Goal: Task Accomplishment & Management: Manage account settings

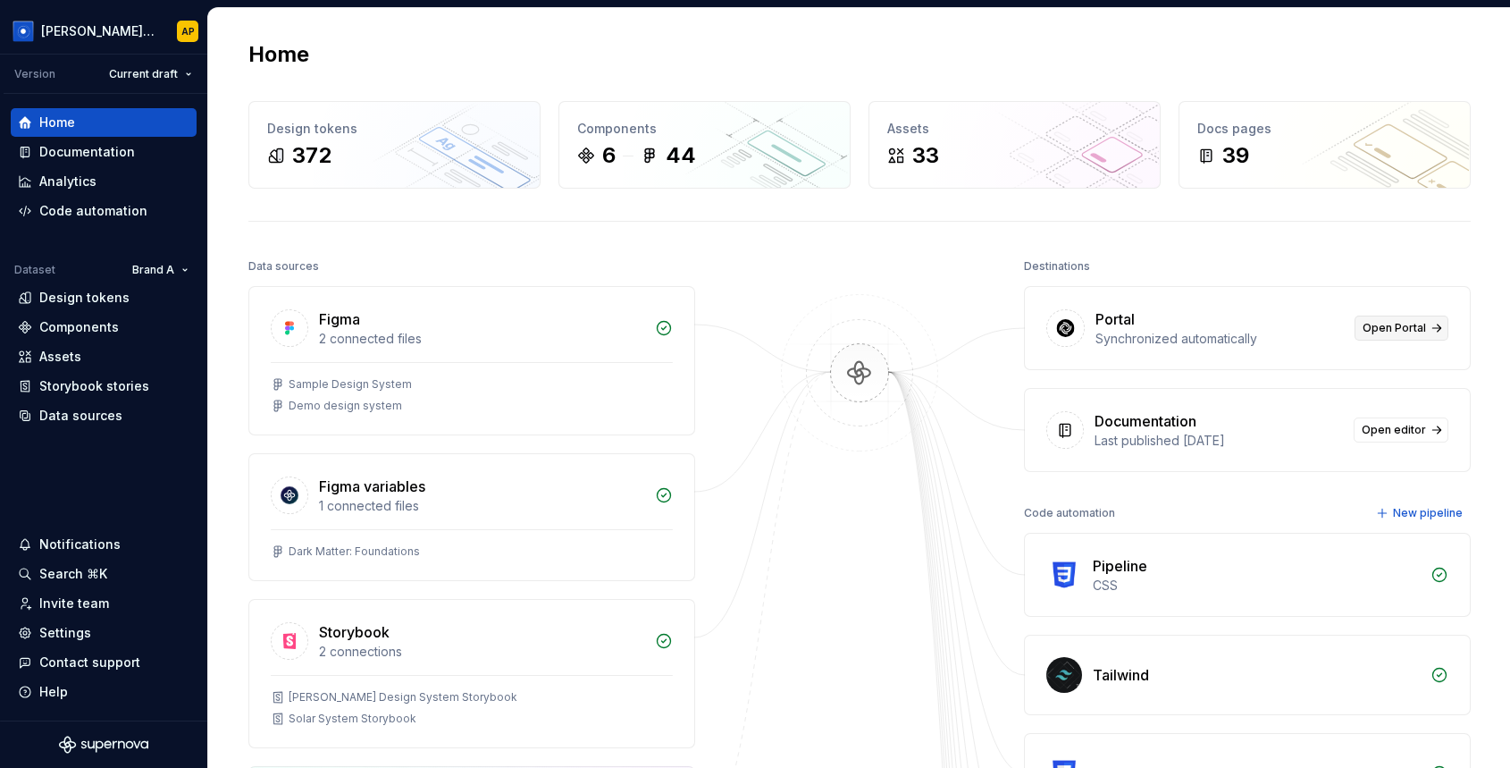
click at [1376, 328] on span "Open Portal" at bounding box center [1394, 328] width 63 height 14
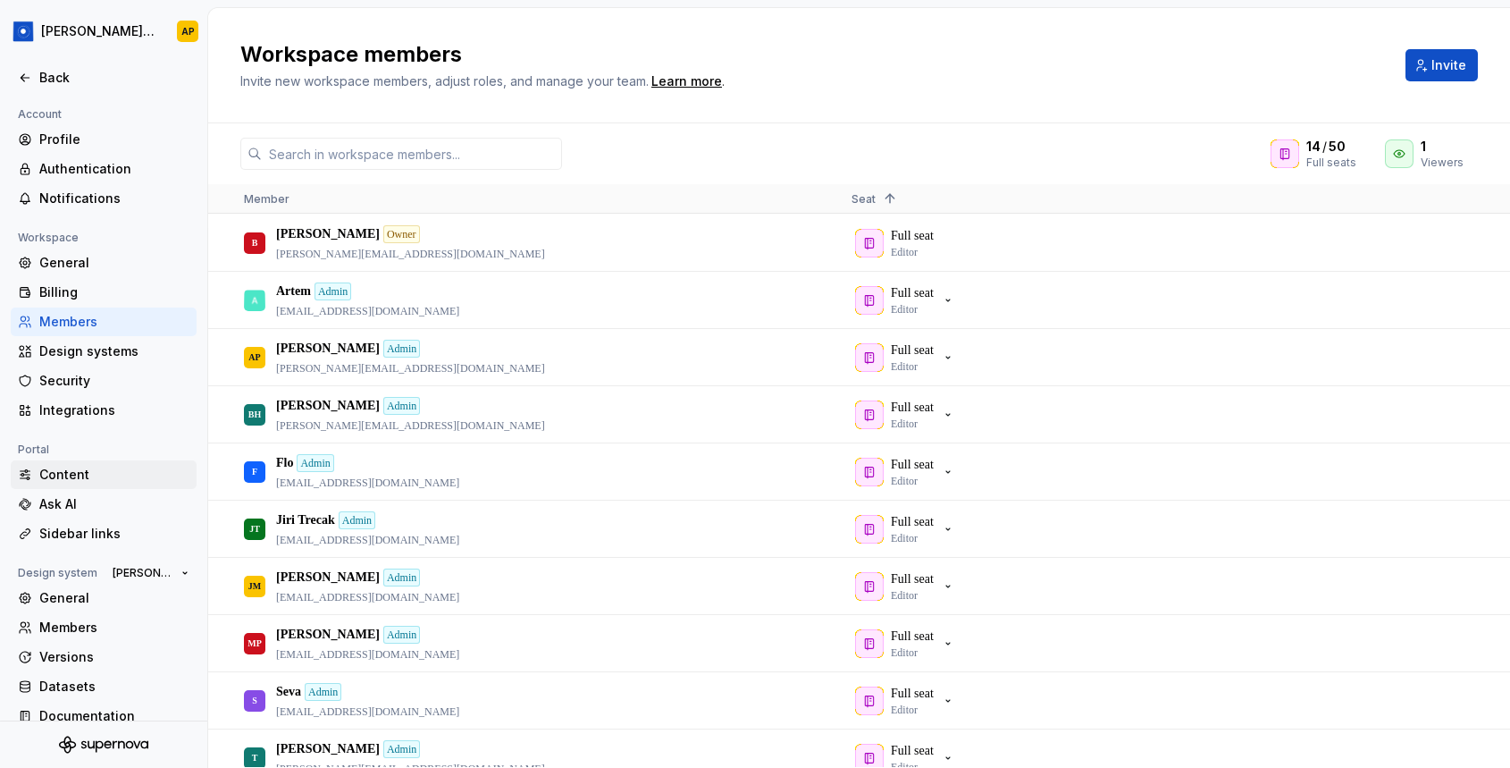
click at [55, 474] on div "Content" at bounding box center [114, 475] width 150 height 18
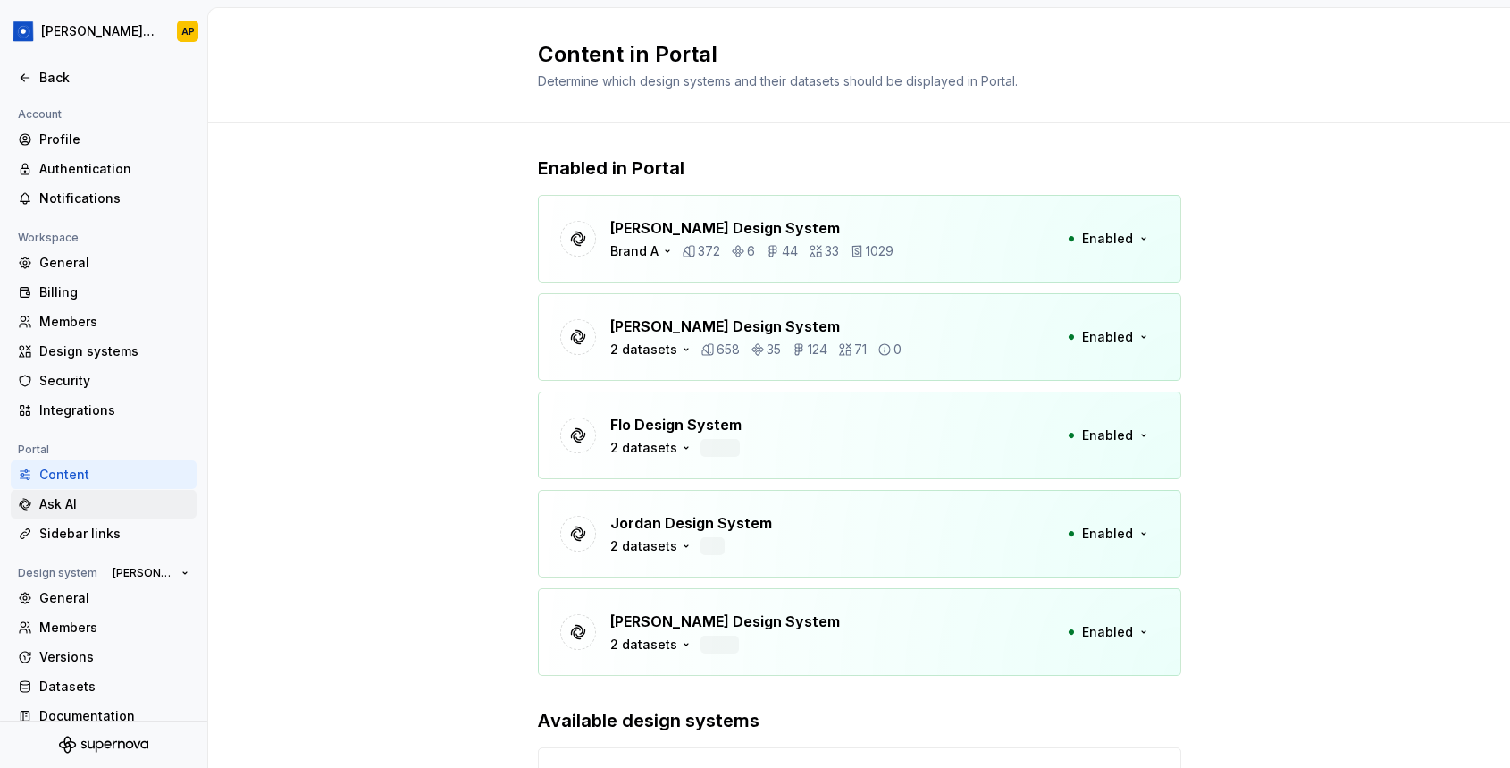
click at [57, 501] on div "Ask AI" at bounding box center [114, 504] width 150 height 18
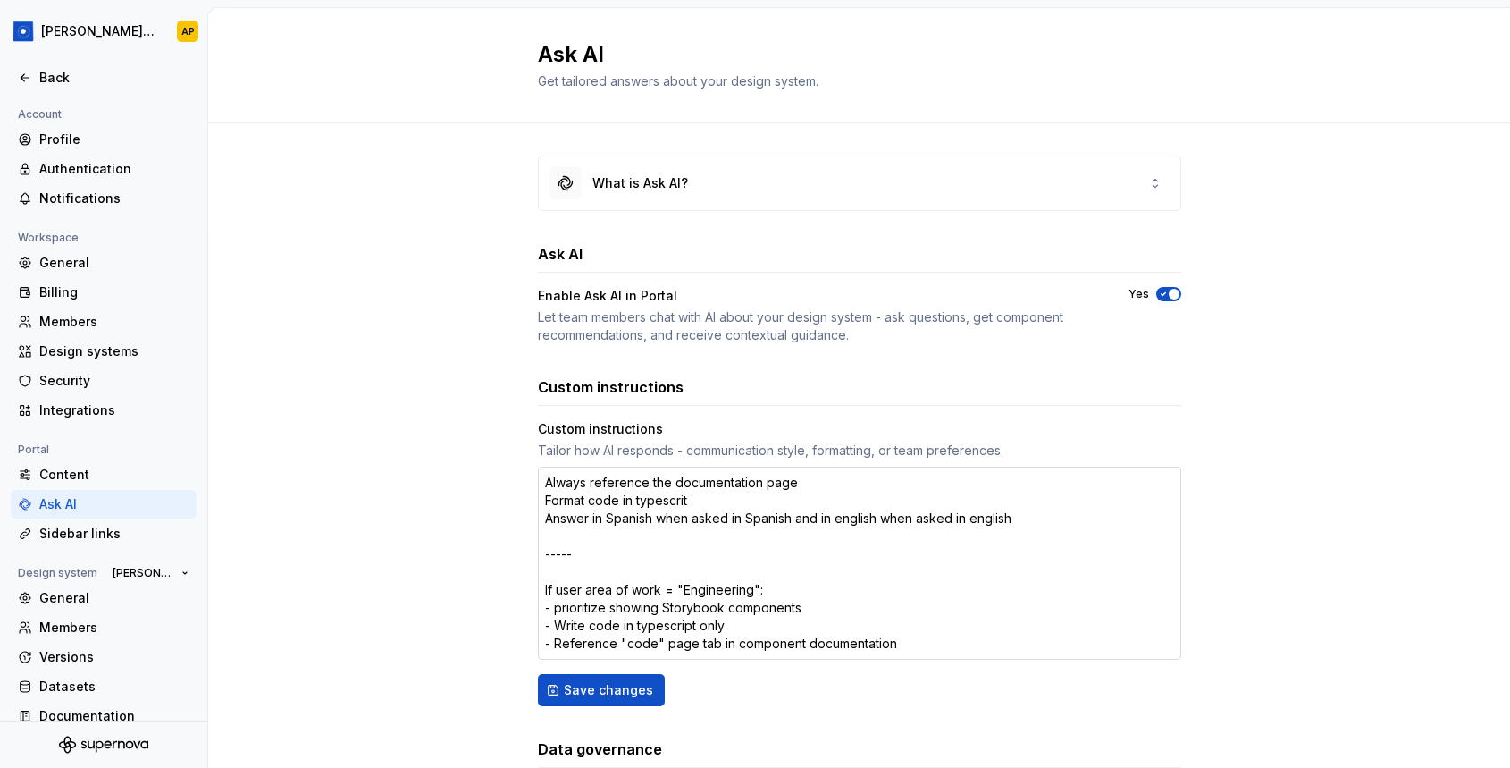
click at [775, 522] on textarea "Always reference the documentation page Format code in typescrit Answer in Span…" at bounding box center [859, 563] width 643 height 193
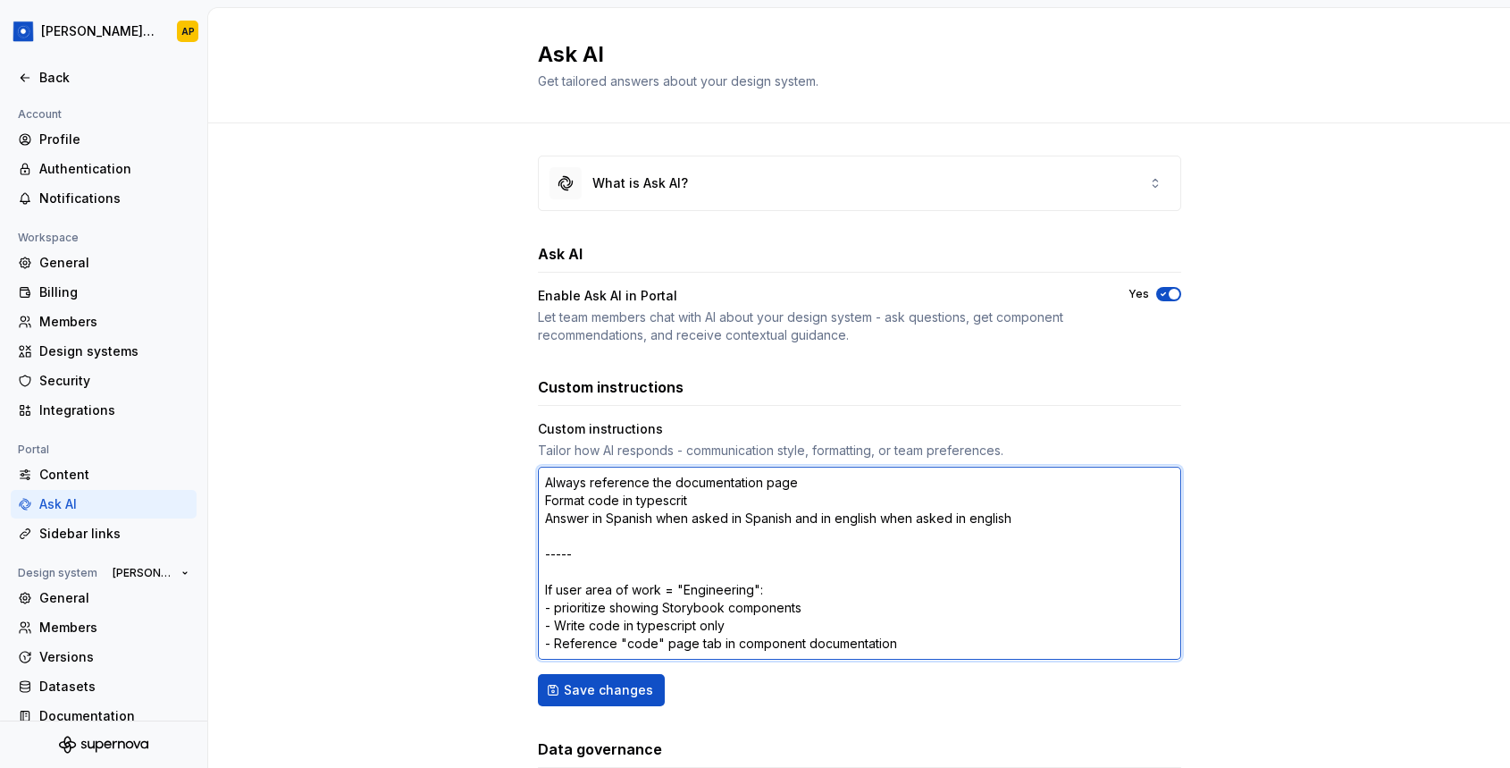
click at [775, 522] on textarea "Always reference the documentation page Format code in typescrit Answer in Span…" at bounding box center [859, 563] width 643 height 193
type textarea "*"
type textarea "Always reference the documentation page Format code in typescrit A ----- If use…"
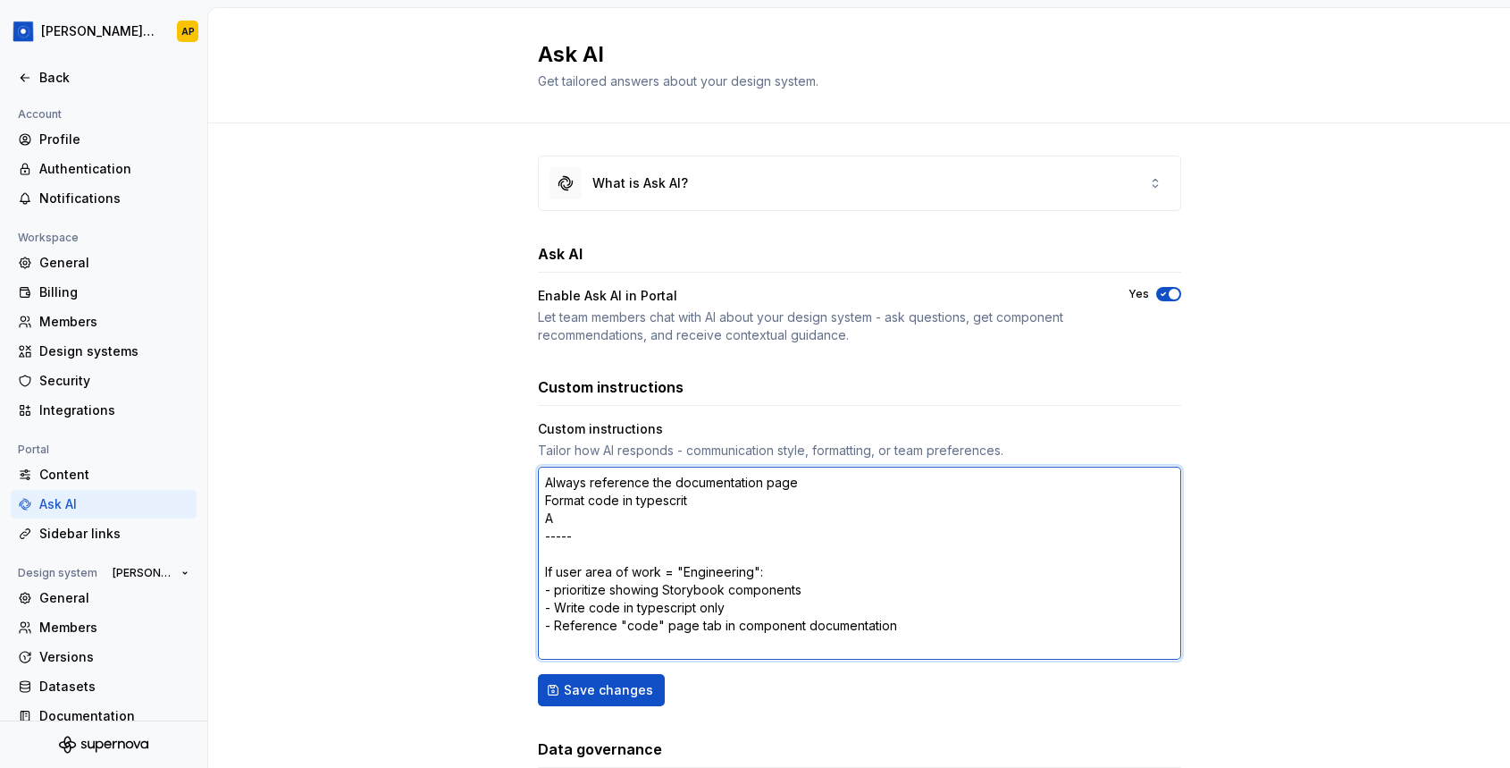
type textarea "*"
type textarea "Always reference the documentation page Format code in typescrit An ----- If us…"
type textarea "*"
type textarea "Always reference the documentation page Format code in typescrit Ans ----- If u…"
type textarea "*"
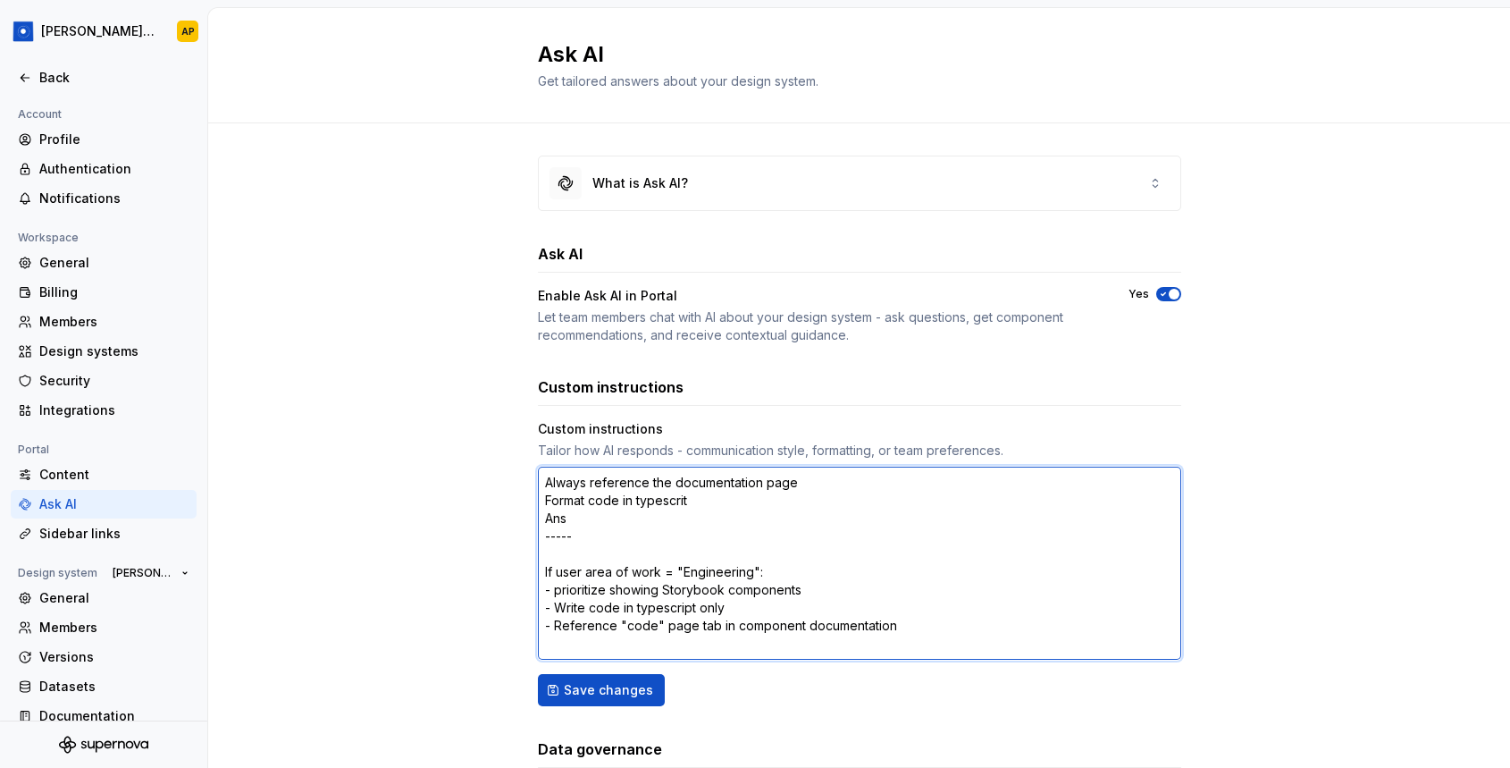
type textarea "Always reference the documentation page Format code in typescrit Answ ----- If …"
type textarea "*"
type textarea "Always reference the documentation page Format code in typescrit Answe ----- If…"
type textarea "*"
type textarea "Always reference the documentation page Format code in typescrit Answer ----- I…"
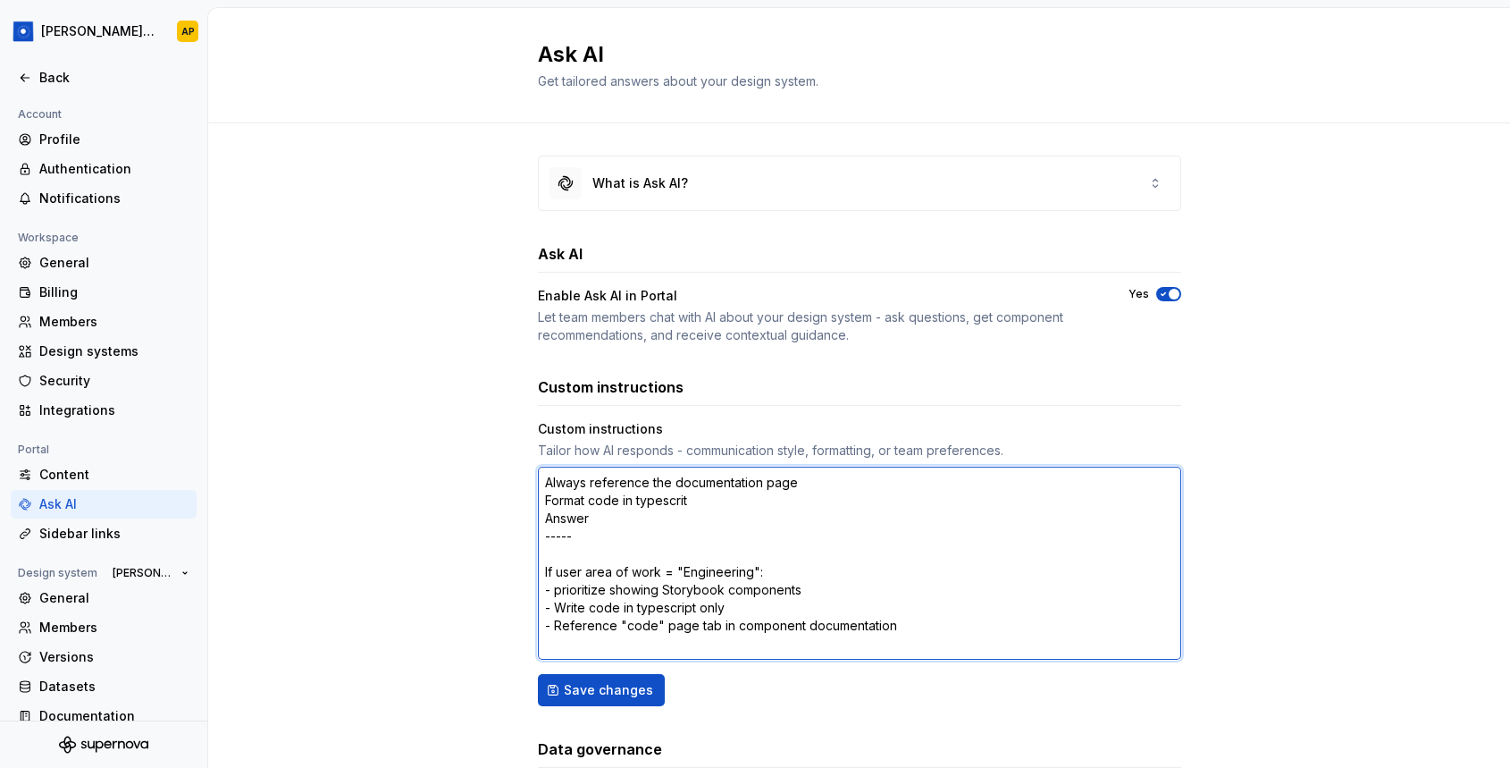
type textarea "*"
type textarea "Always reference the documentation page Format code in typescrit Answer ----- I…"
type textarea "*"
type textarea "Always reference the documentation page Format code in typescrit Answer i -----…"
type textarea "*"
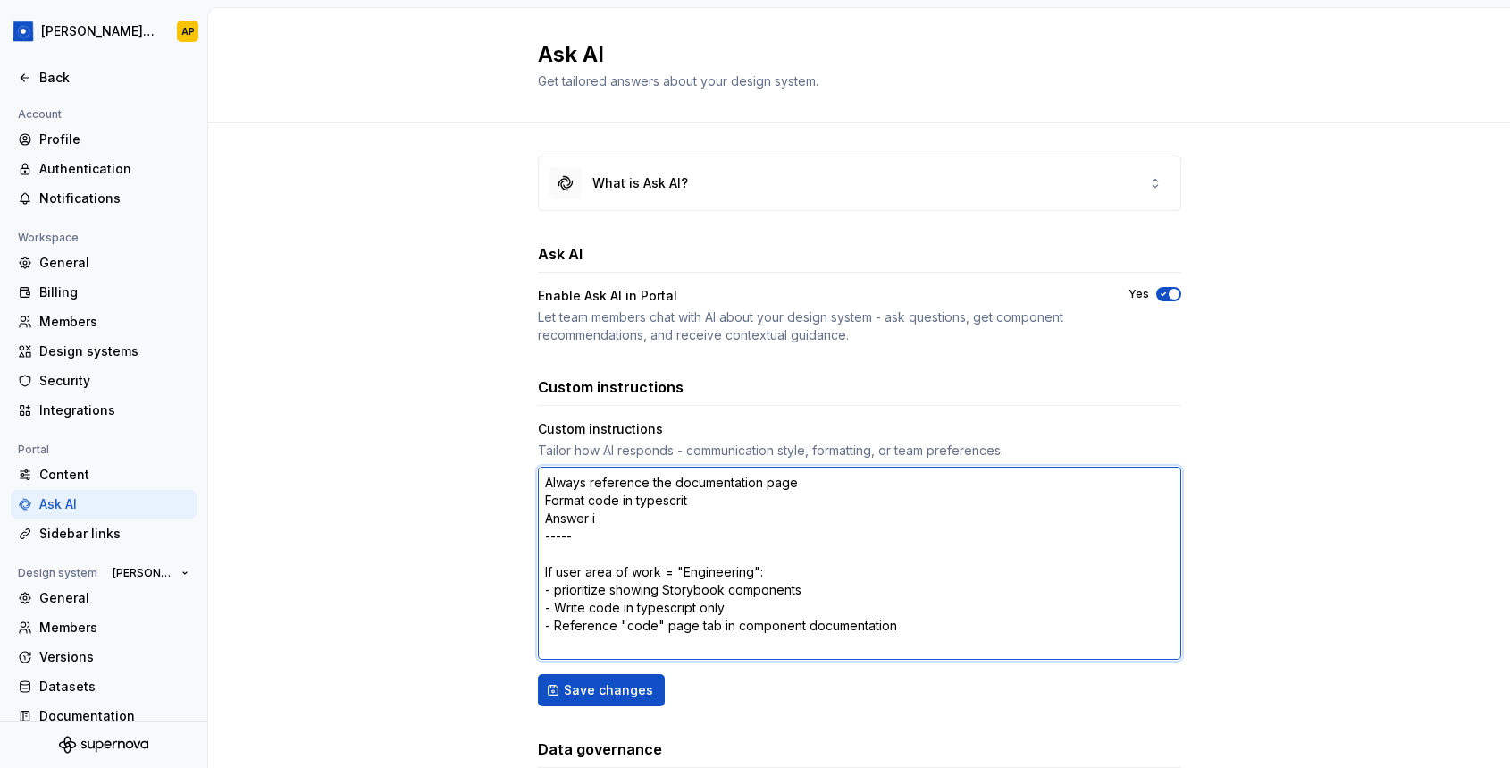
type textarea "Always reference the documentation page Format code in typescrit Answer in ----…"
type textarea "*"
type textarea "Always reference the documentation page Format code in typescrit Answer in ----…"
type textarea "*"
type textarea "Always reference the documentation page Format code in typescrit Answer in e --…"
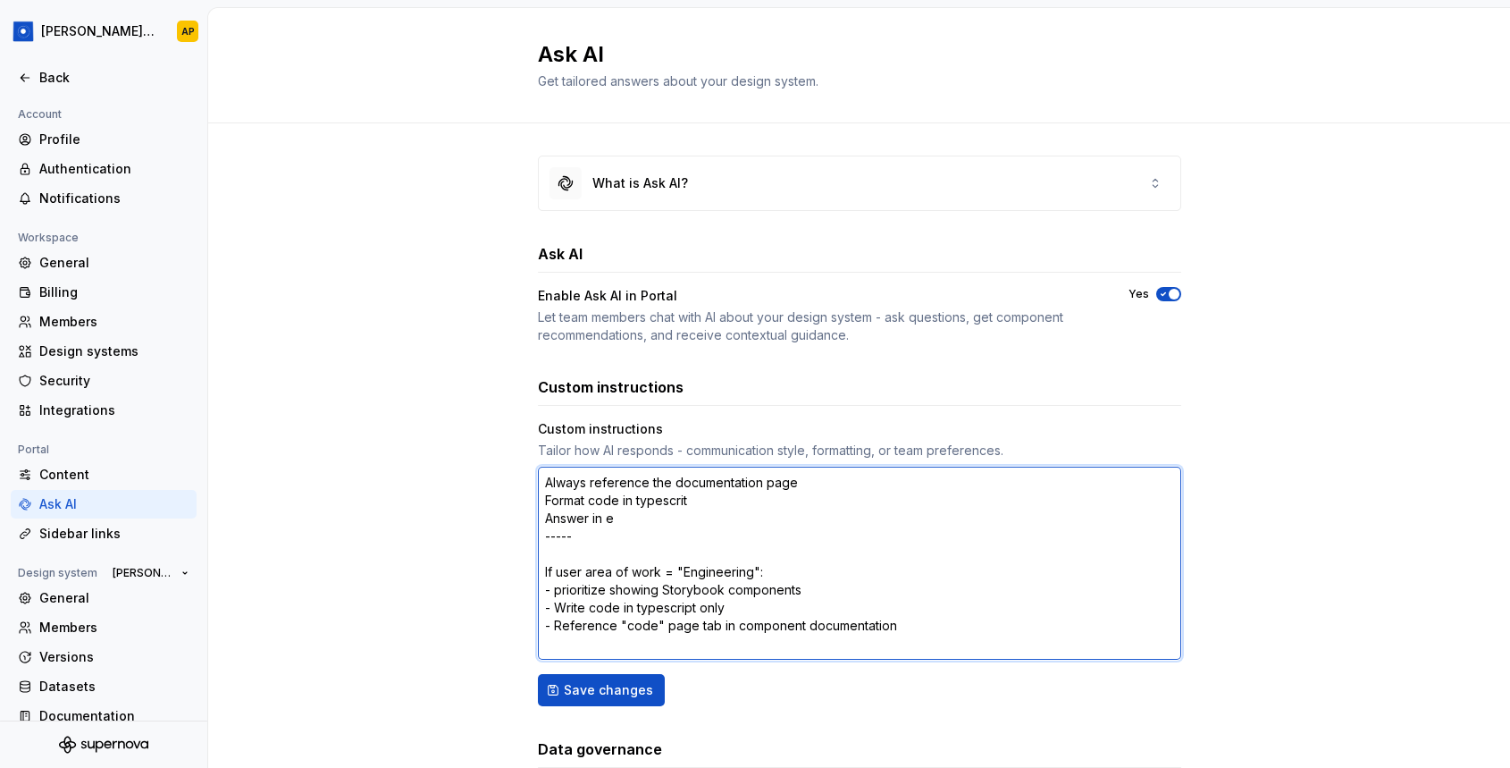
type textarea "*"
type textarea "Always reference the documentation page Format code in typescrit Answer in en -…"
type textarea "*"
type textarea "Always reference the documentation page Format code in typescrit Answer in eng …"
type textarea "*"
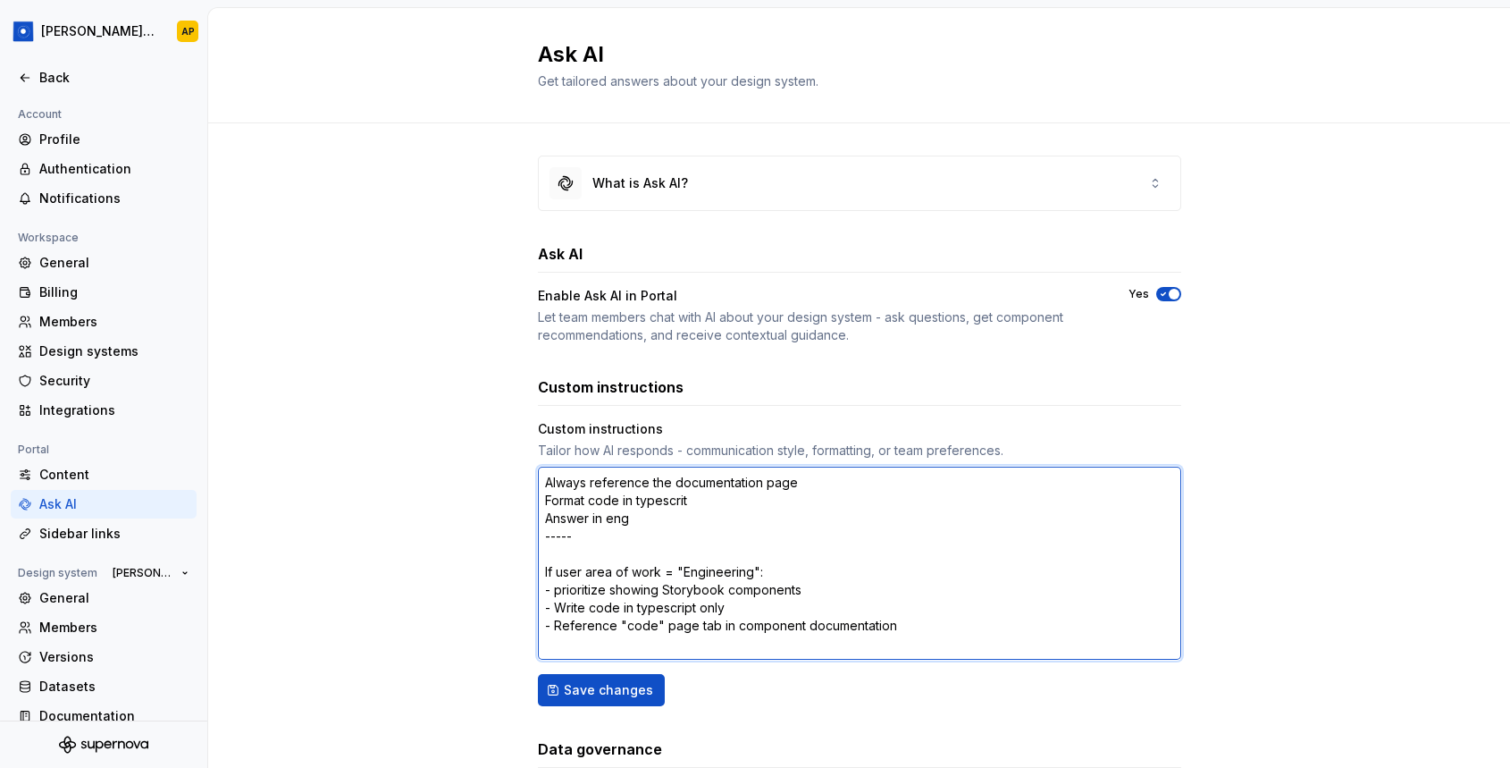
type textarea "Always reference the documentation page Format code in typescrit Answer in engl…"
type textarea "*"
type textarea "Always reference the documentation page Format code in typescrit Answer in engl…"
type textarea "*"
type textarea "Always reference the documentation page Format code in typescrit Answer in engl…"
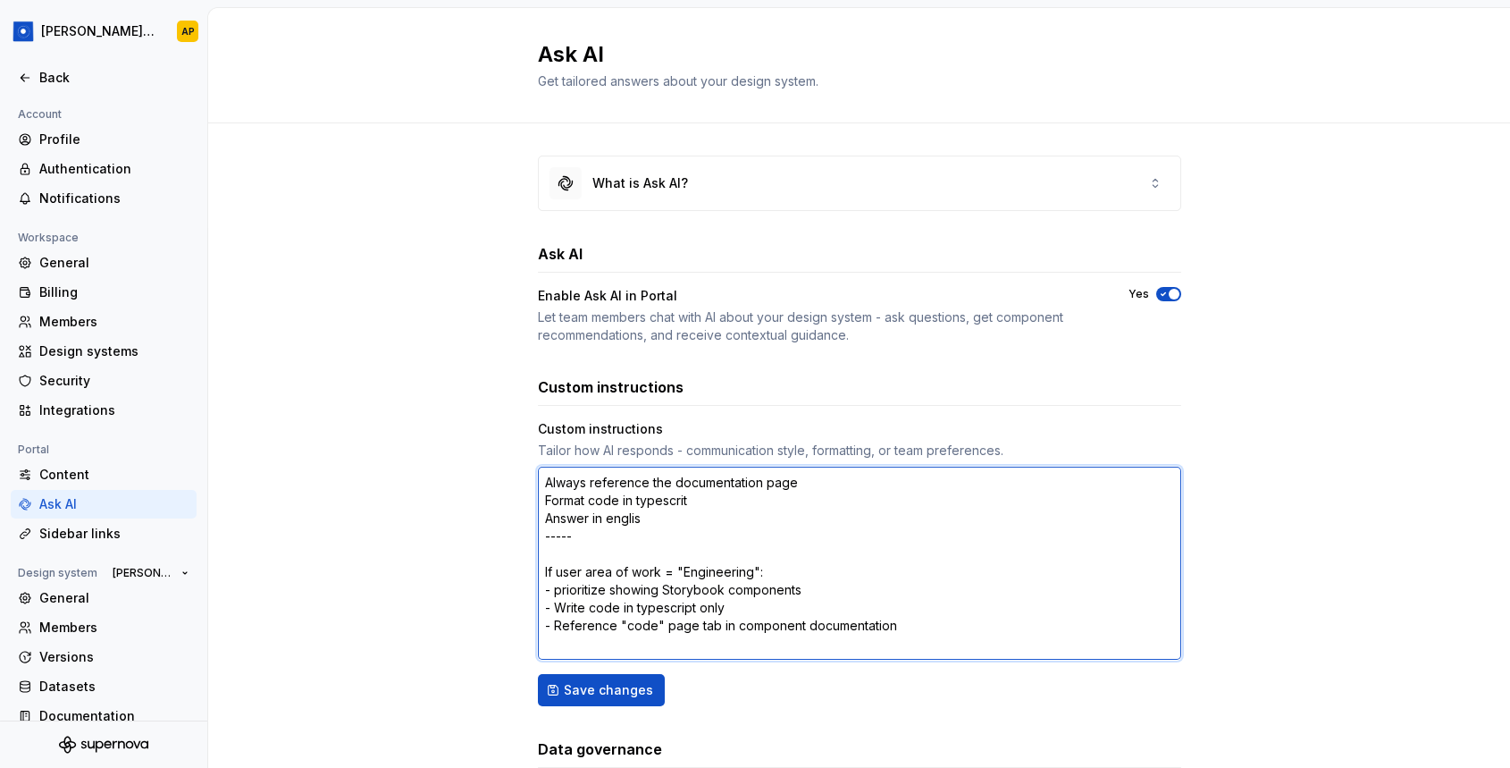
type textarea "*"
type textarea "Always reference the documentation page Format code in typescrit Answer in engl…"
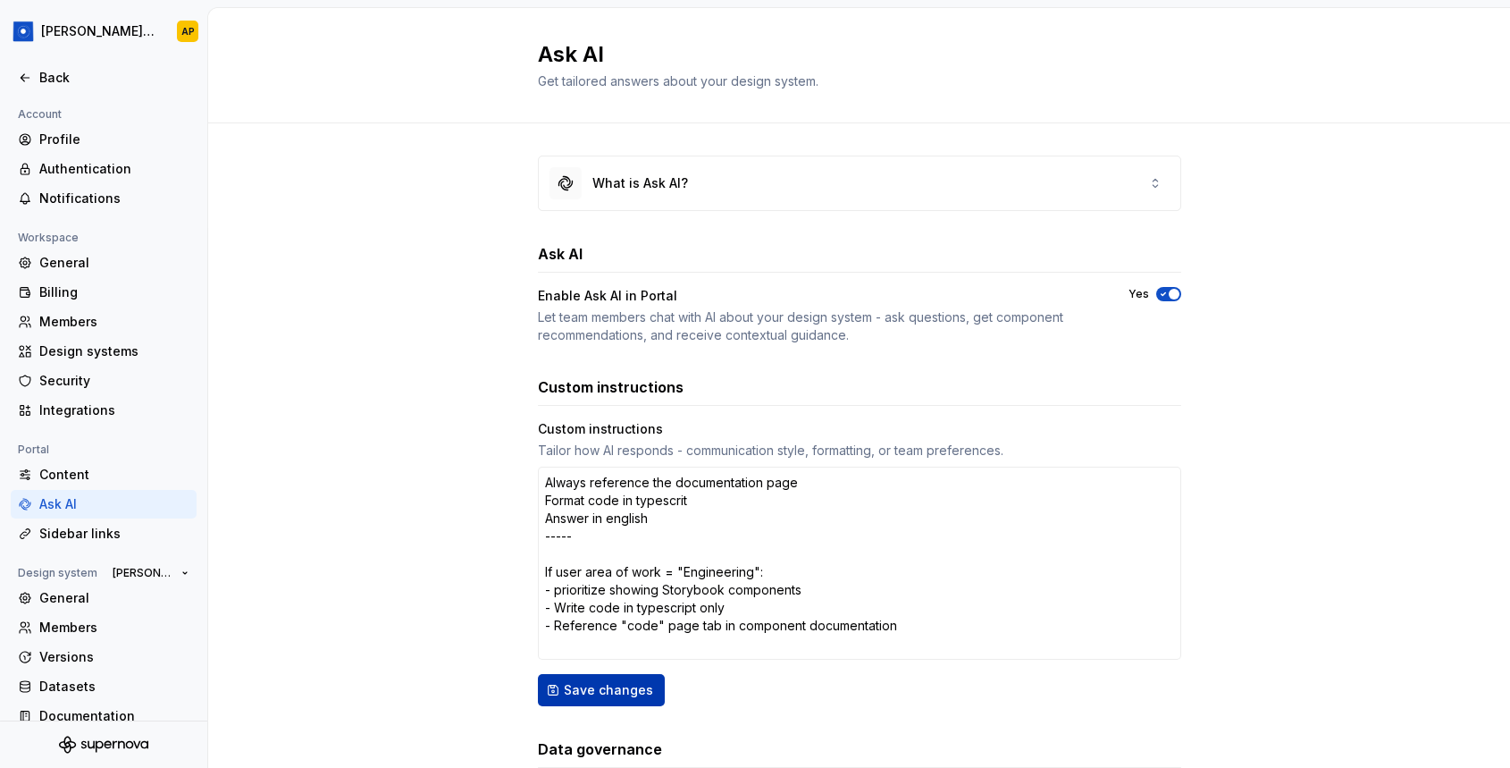
click at [612, 685] on span "Save changes" at bounding box center [608, 690] width 89 height 18
type textarea "*"
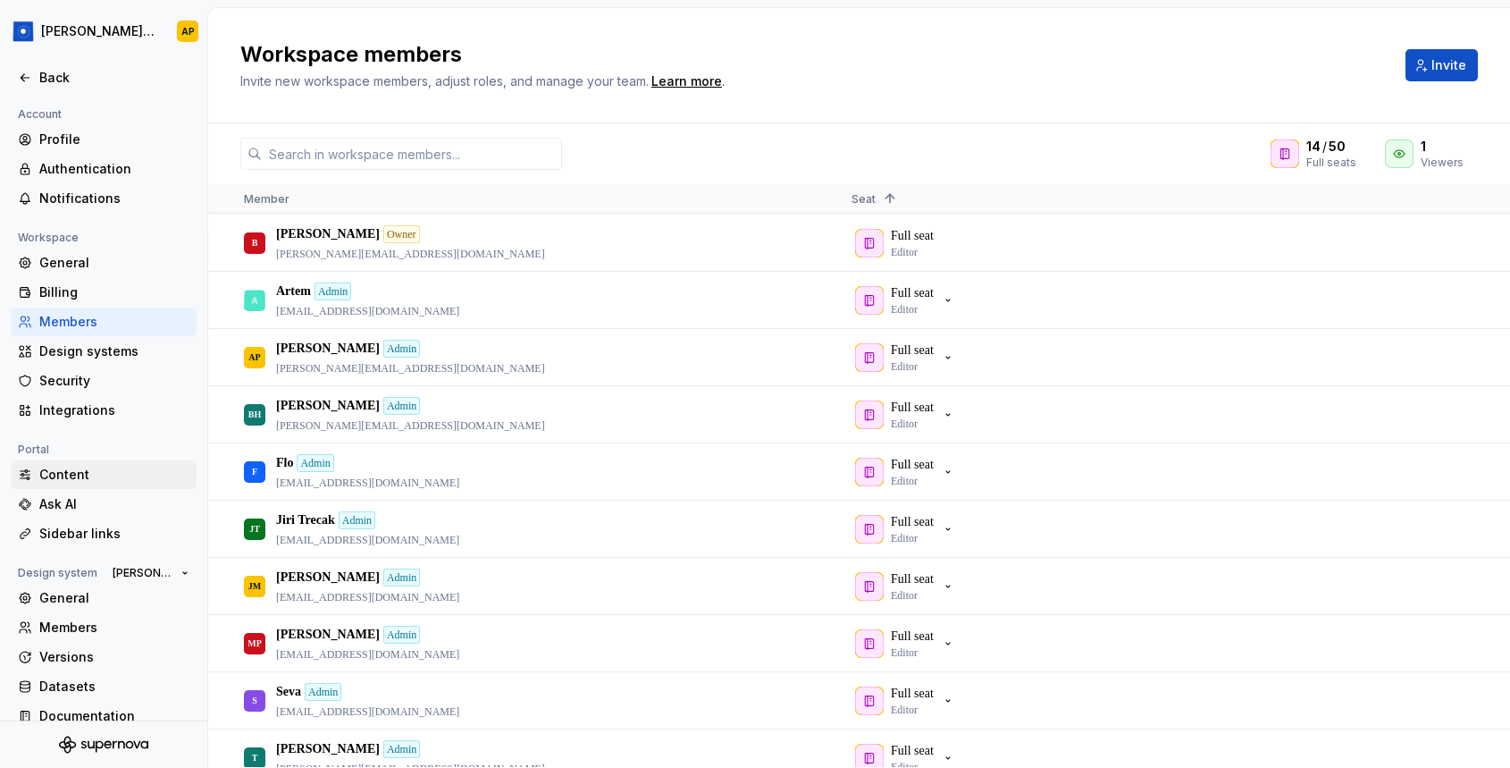
click at [74, 475] on div "Content" at bounding box center [114, 475] width 150 height 18
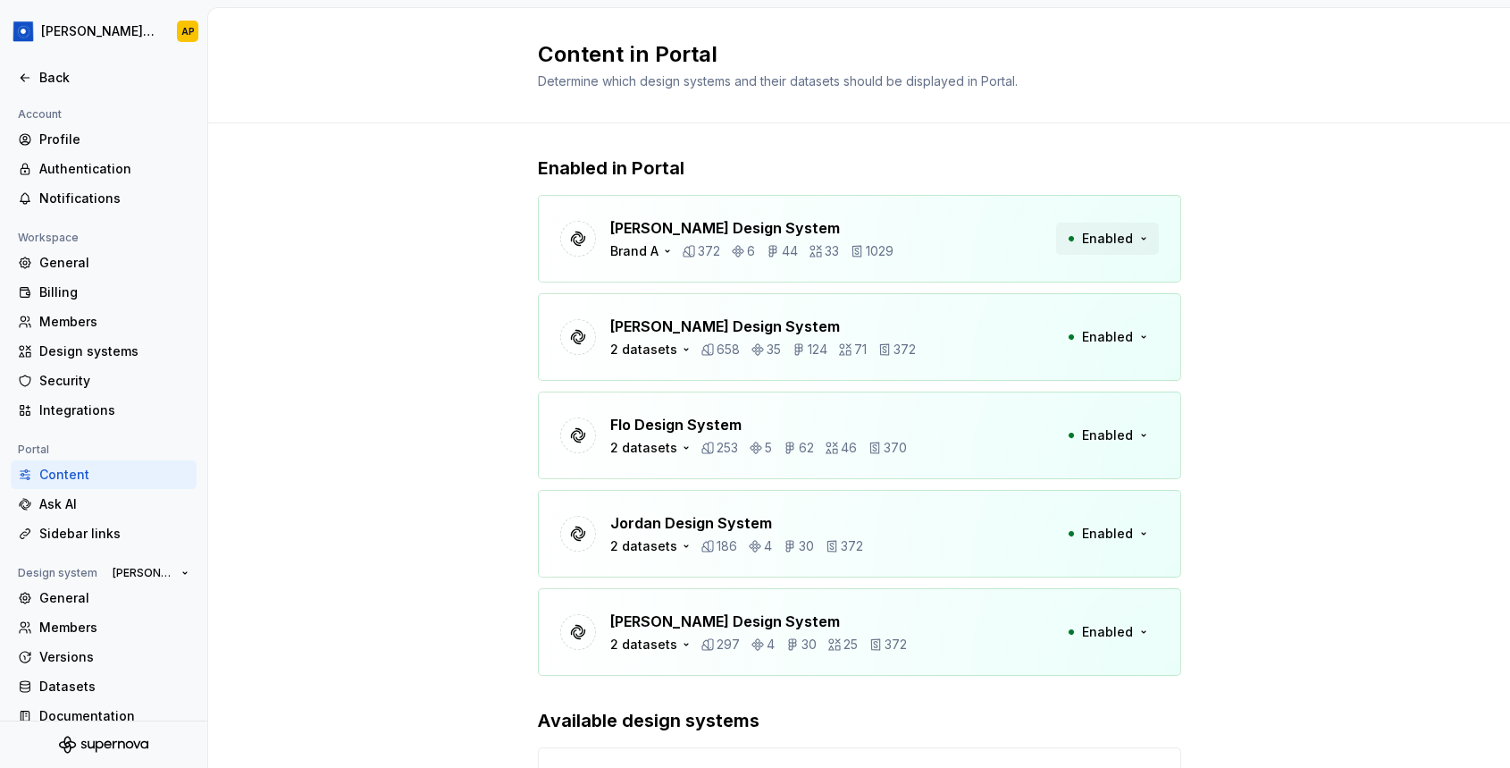
click at [1076, 244] on button "Enabled" at bounding box center [1107, 239] width 103 height 32
click at [42, 509] on div "Ask AI" at bounding box center [114, 504] width 150 height 18
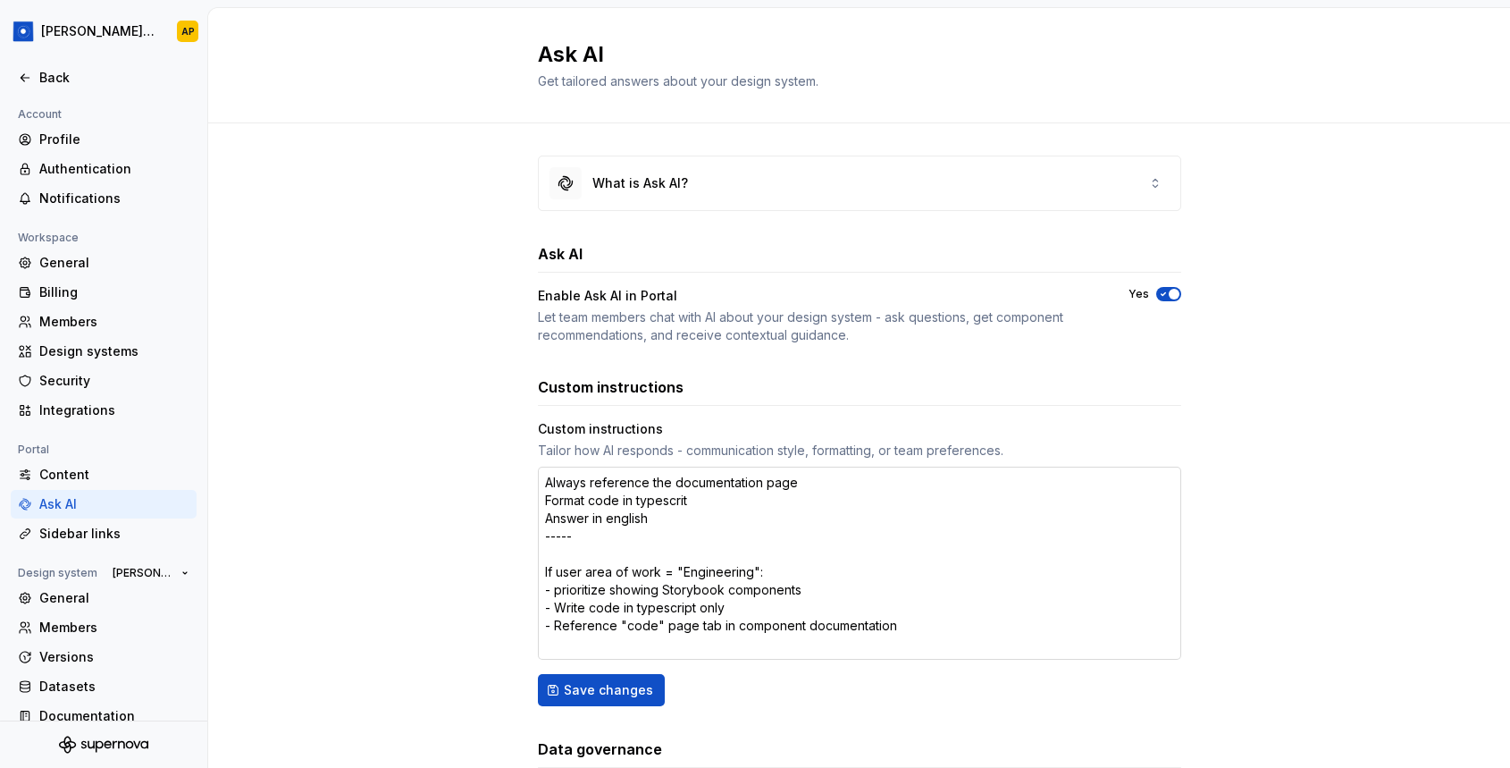
scroll to position [122, 0]
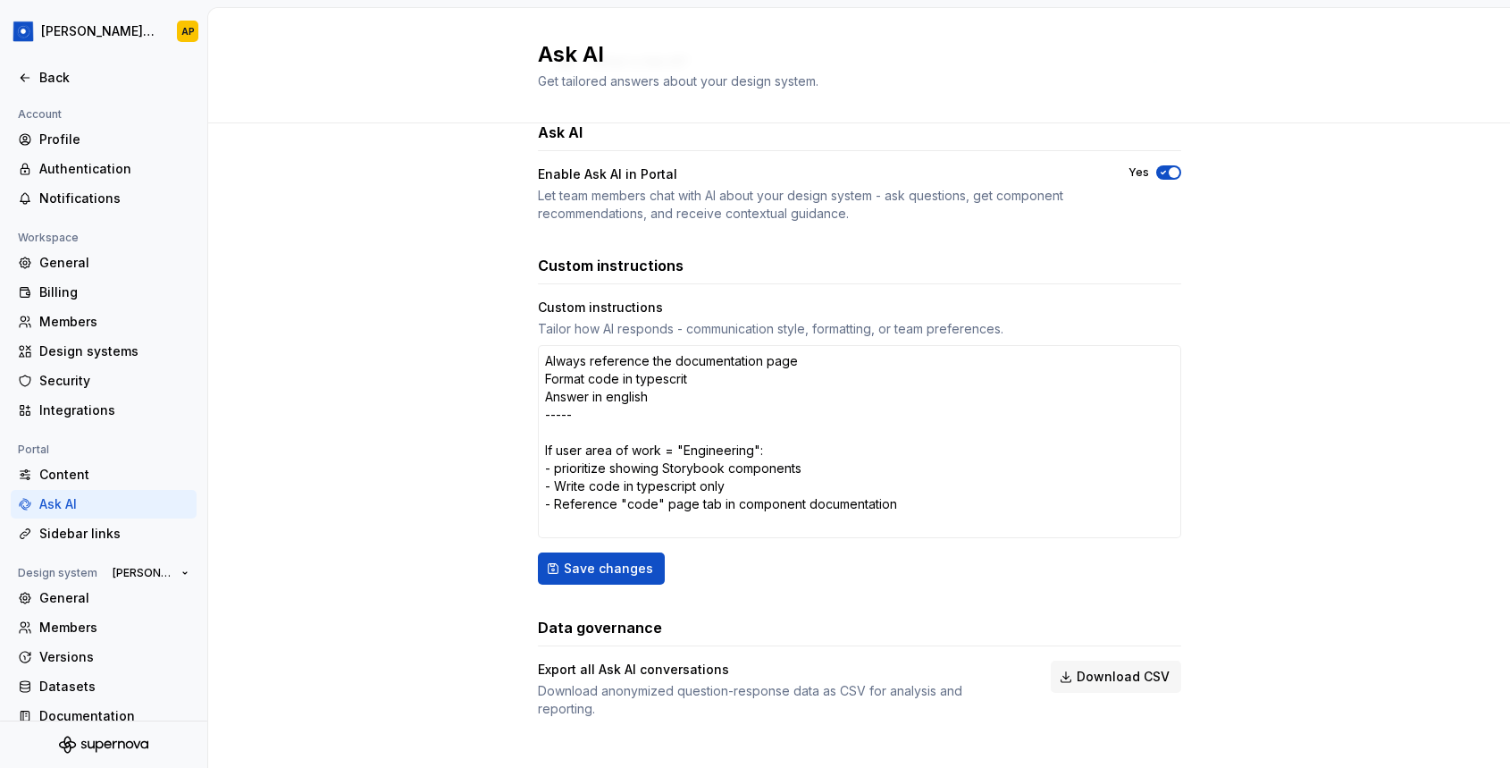
type textarea "*"
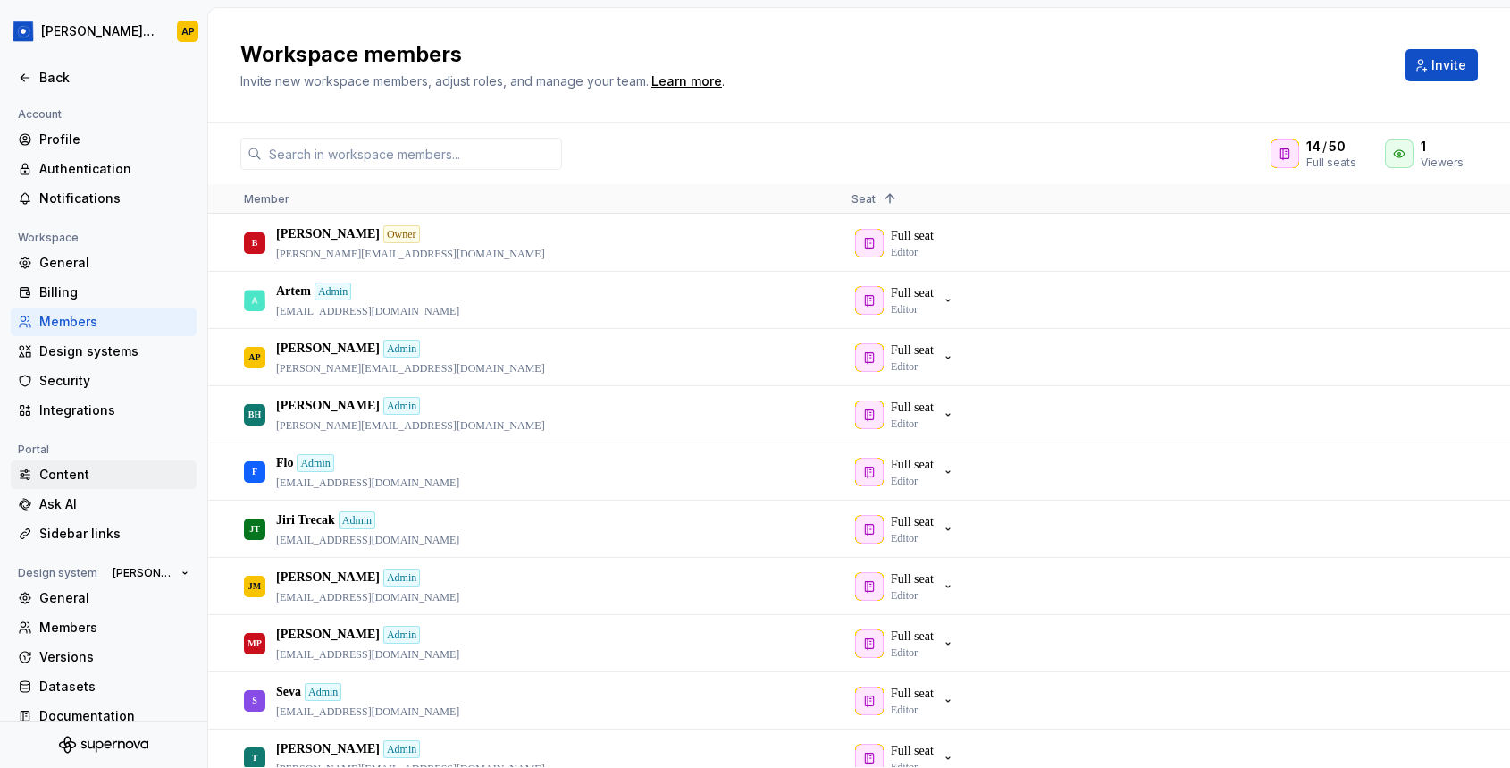
click at [78, 469] on div "Content" at bounding box center [114, 475] width 150 height 18
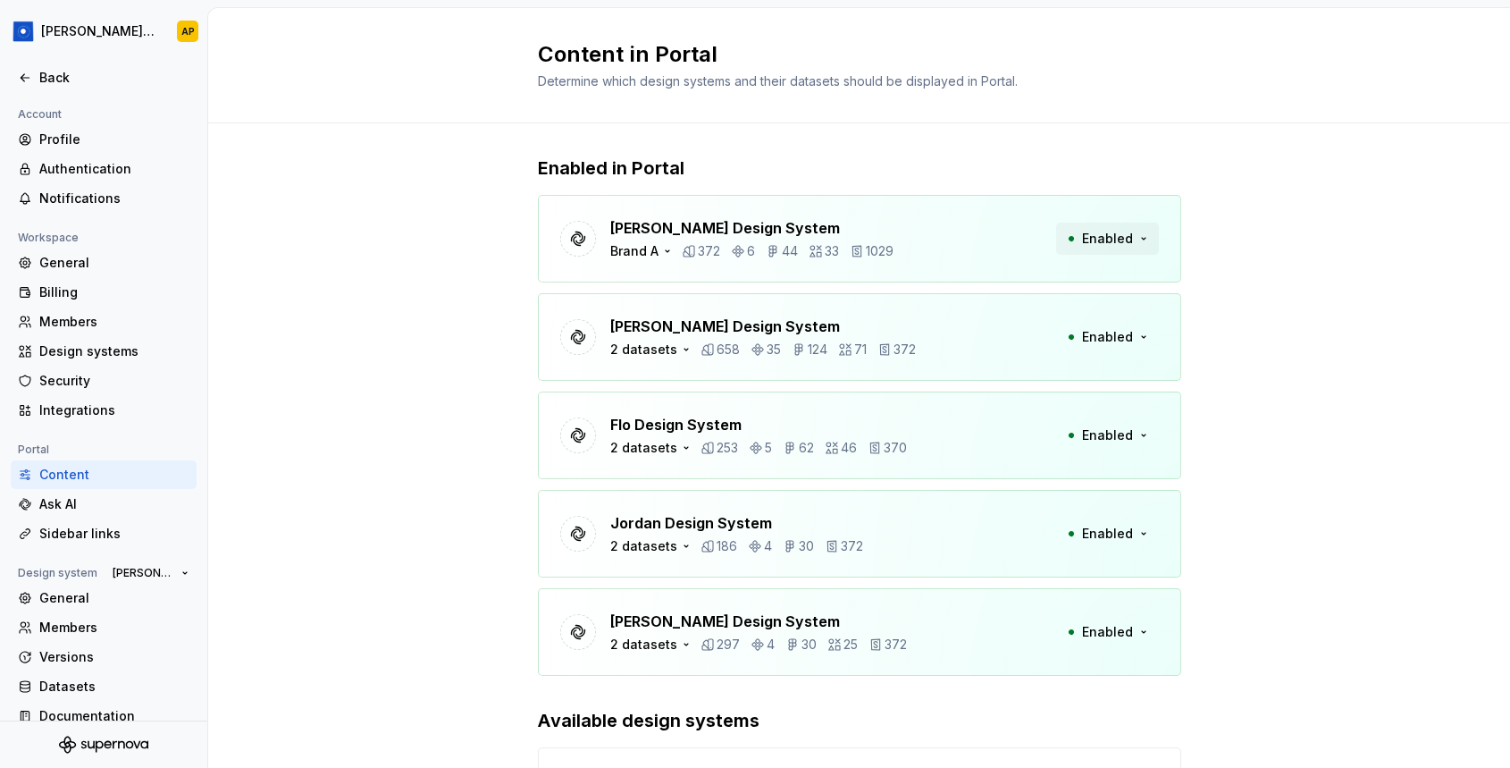
click at [1105, 240] on span "Enabled" at bounding box center [1107, 239] width 51 height 18
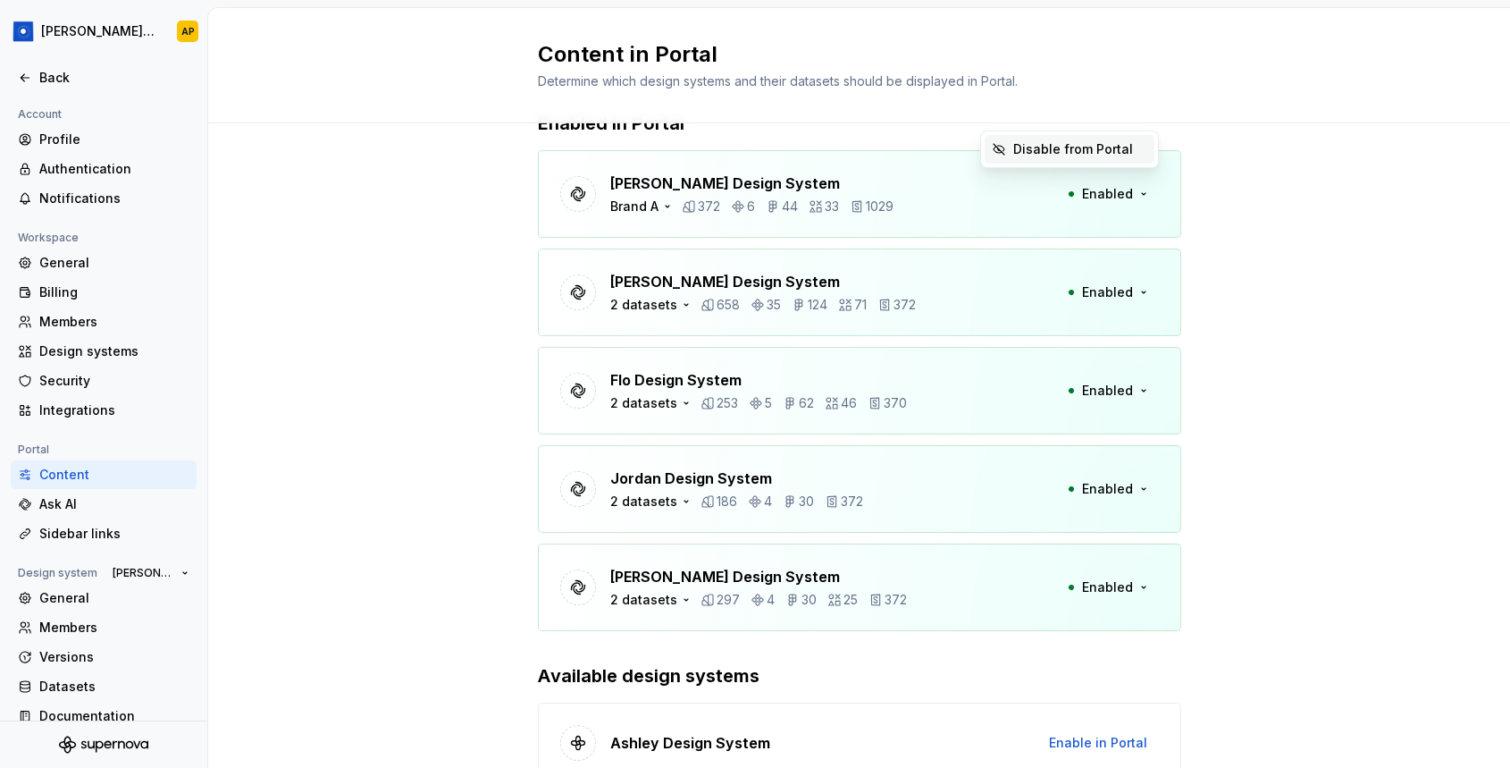
scroll to position [128, 0]
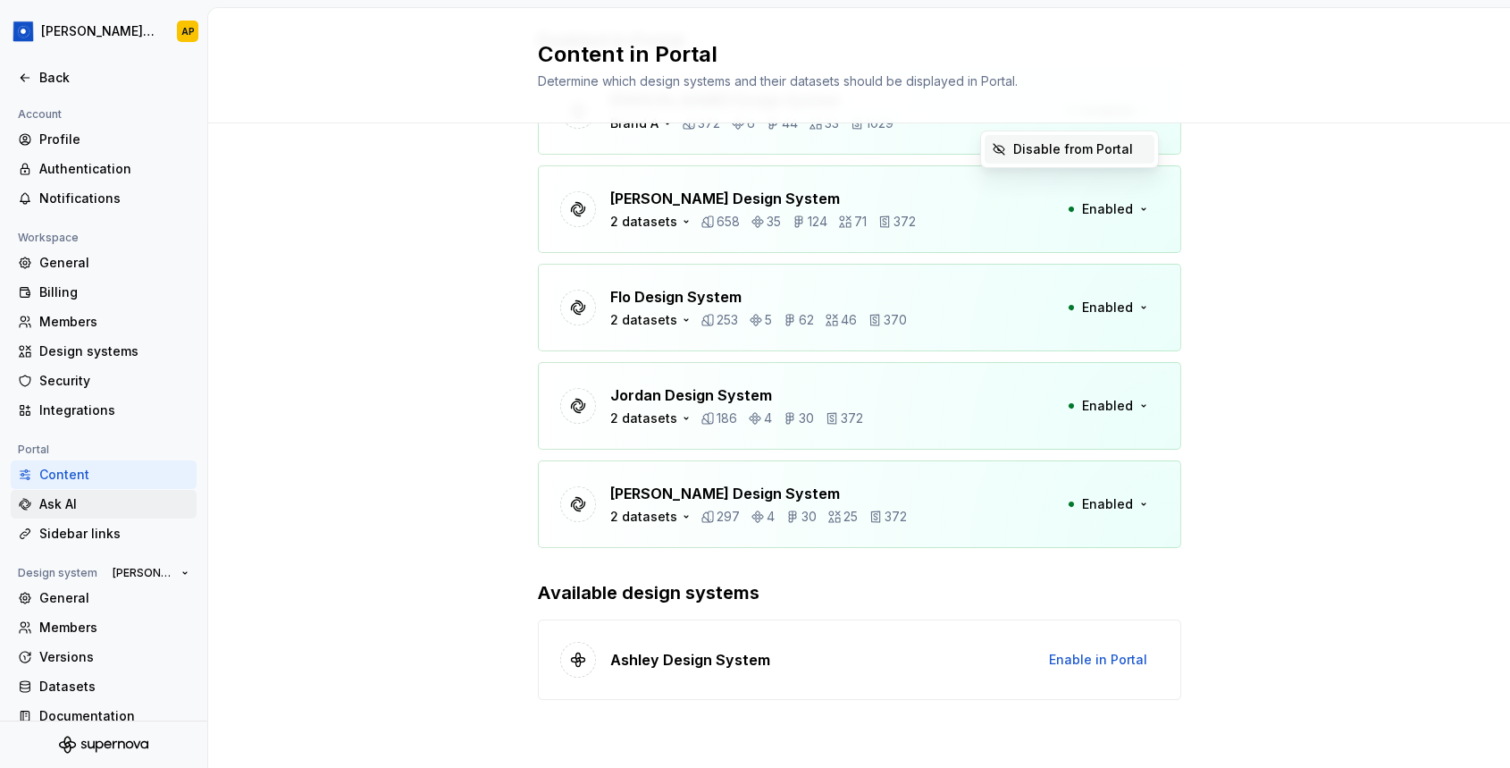
click at [52, 502] on div "Ask AI" at bounding box center [114, 504] width 150 height 18
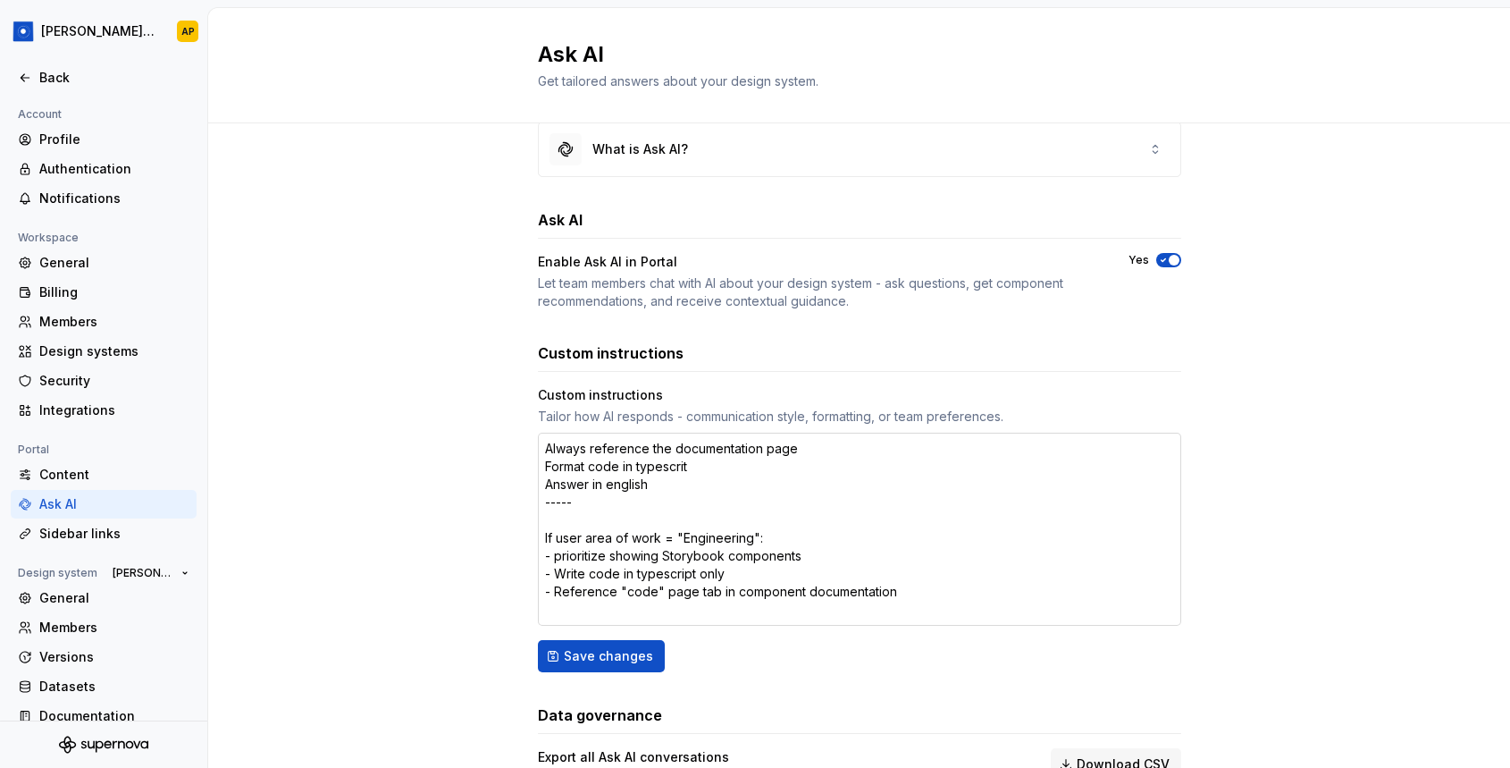
scroll to position [35, 0]
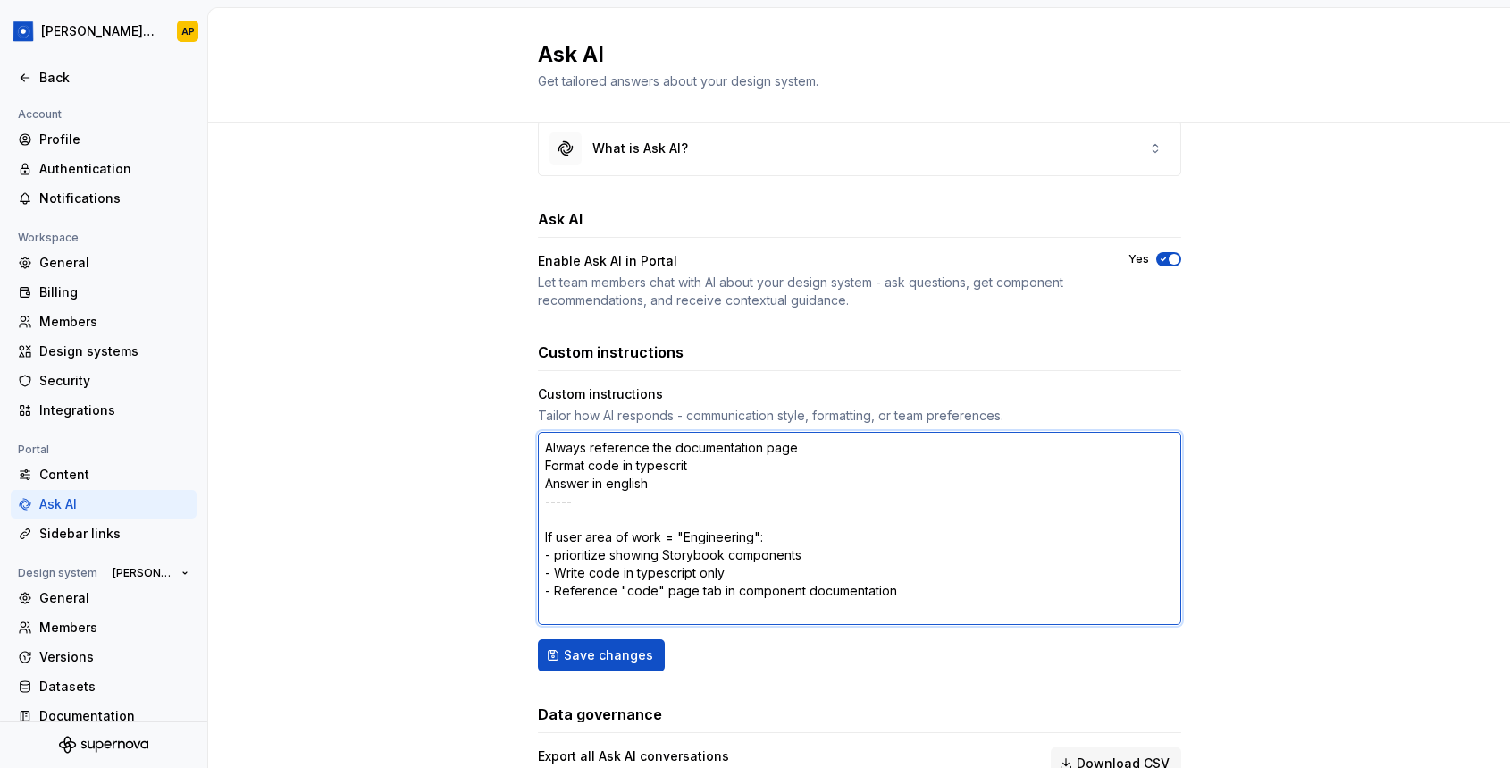
drag, startPoint x: 637, startPoint y: 459, endPoint x: 728, endPoint y: 463, distance: 91.2
click at [728, 463] on textarea "Always reference the documentation page Format code in typescrit Answer in engl…" at bounding box center [859, 528] width 643 height 193
drag, startPoint x: 661, startPoint y: 476, endPoint x: 610, endPoint y: 482, distance: 52.1
click at [610, 482] on textarea "Always reference the documentation page Format code in typescrit Answer in engl…" at bounding box center [859, 528] width 643 height 193
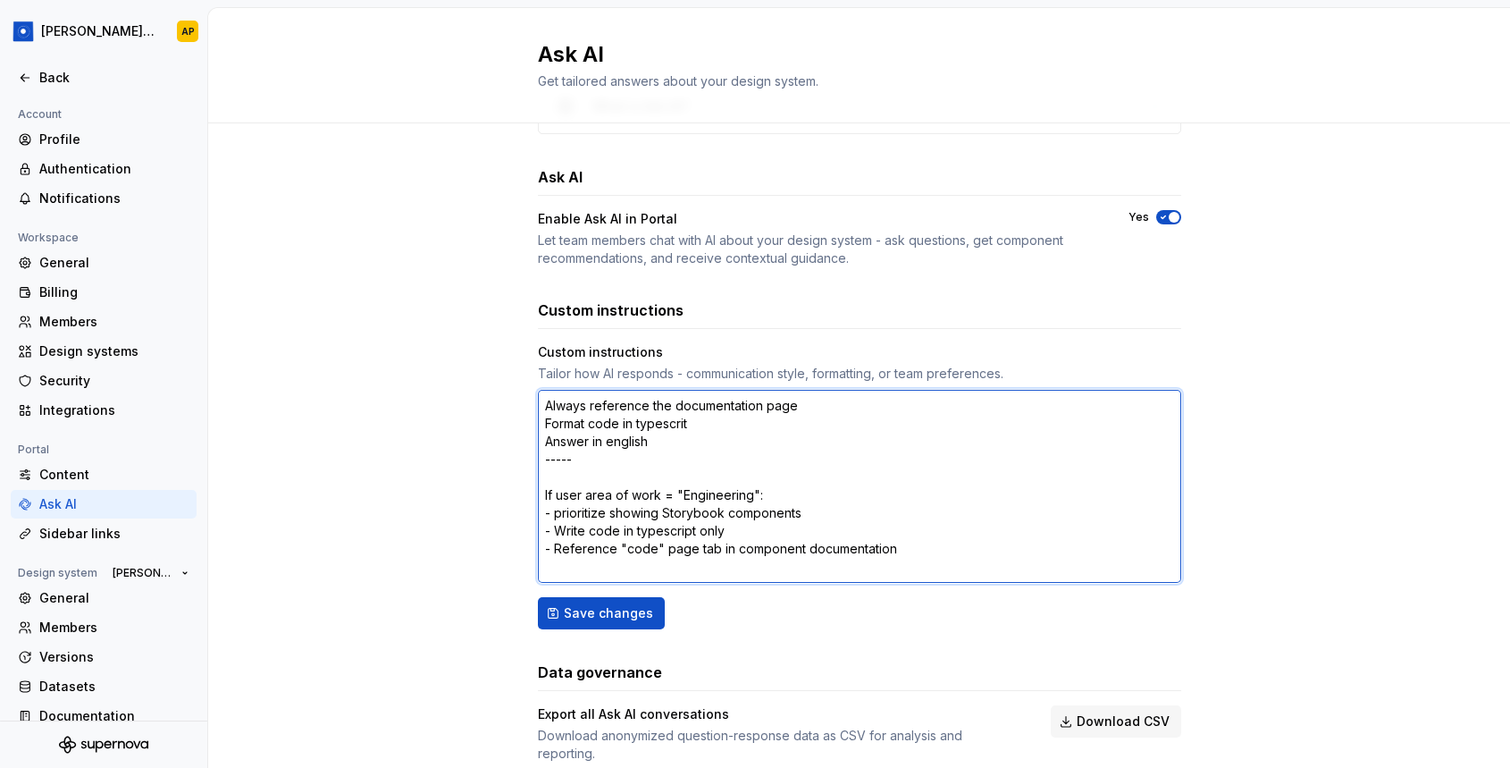
scroll to position [122, 0]
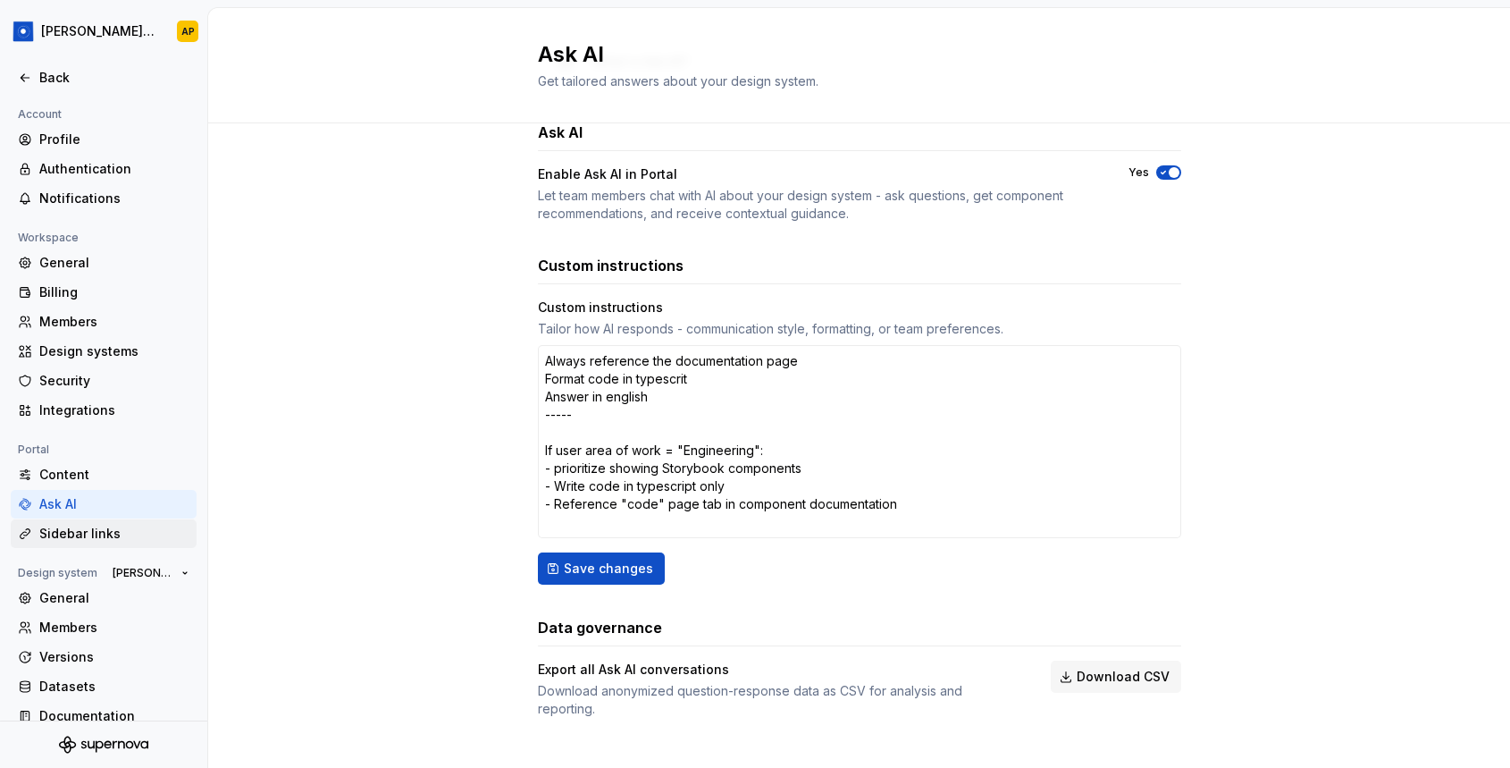
type textarea "*"
click at [83, 526] on div "Sidebar links" at bounding box center [114, 534] width 150 height 18
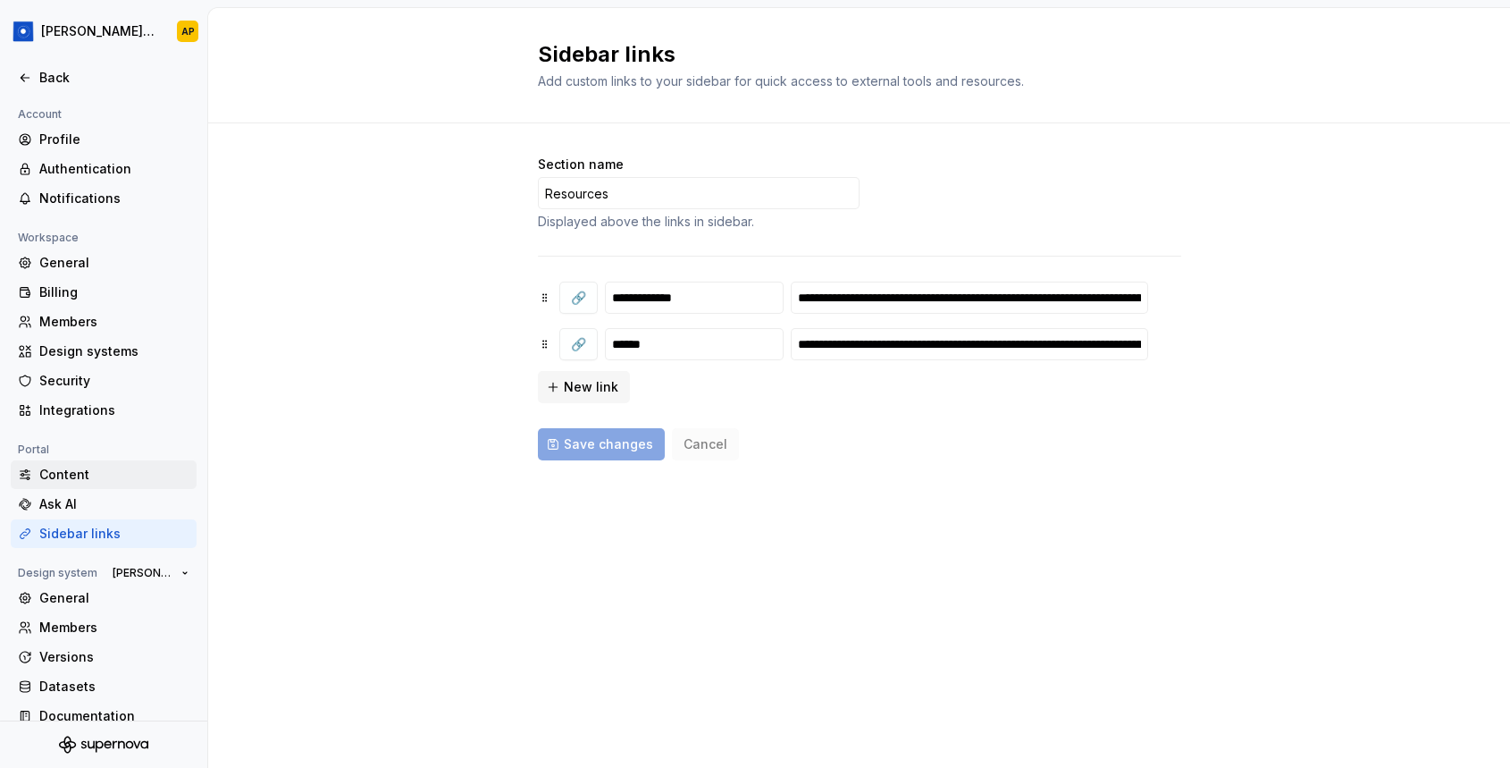
click at [72, 469] on div "Content" at bounding box center [114, 475] width 150 height 18
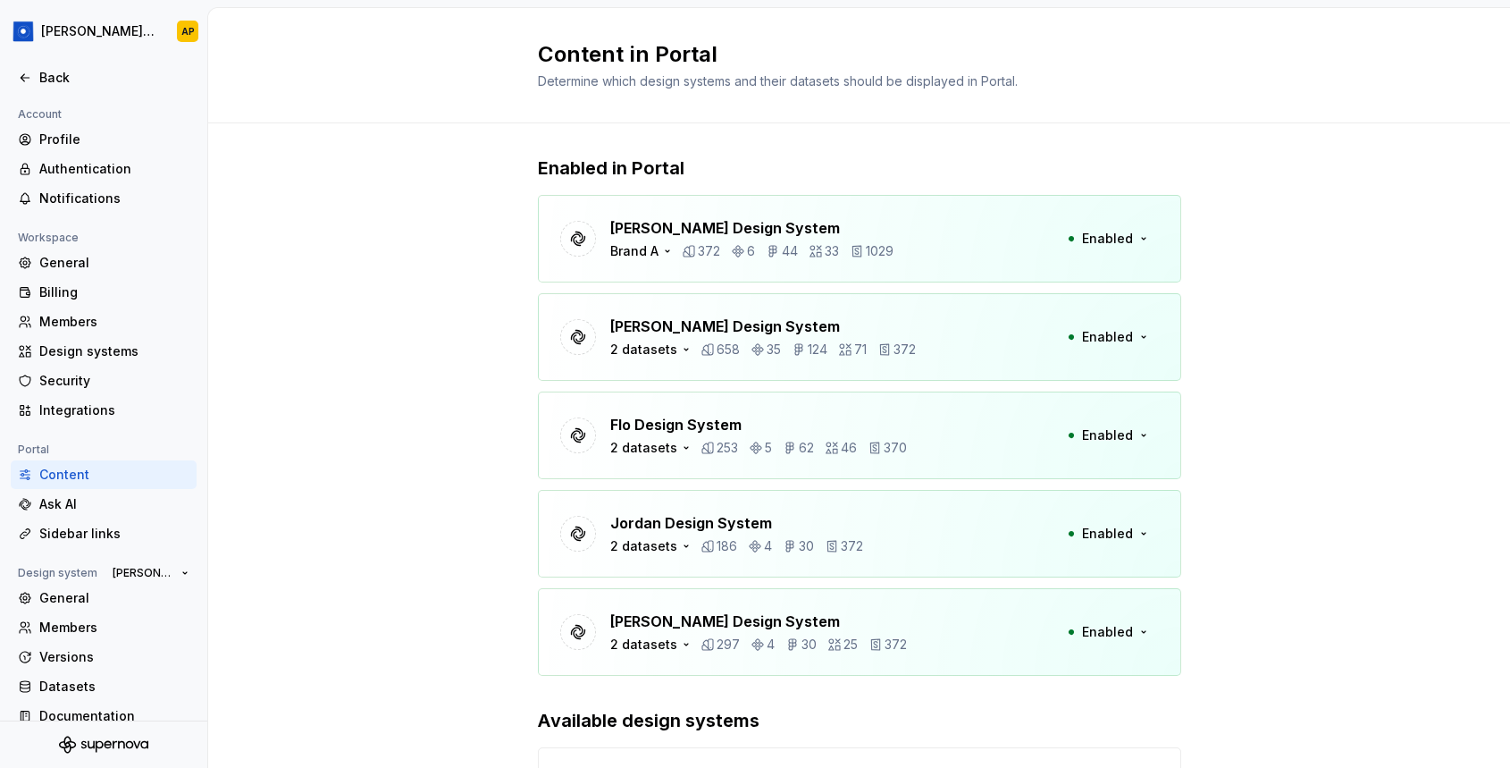
scroll to position [20, 0]
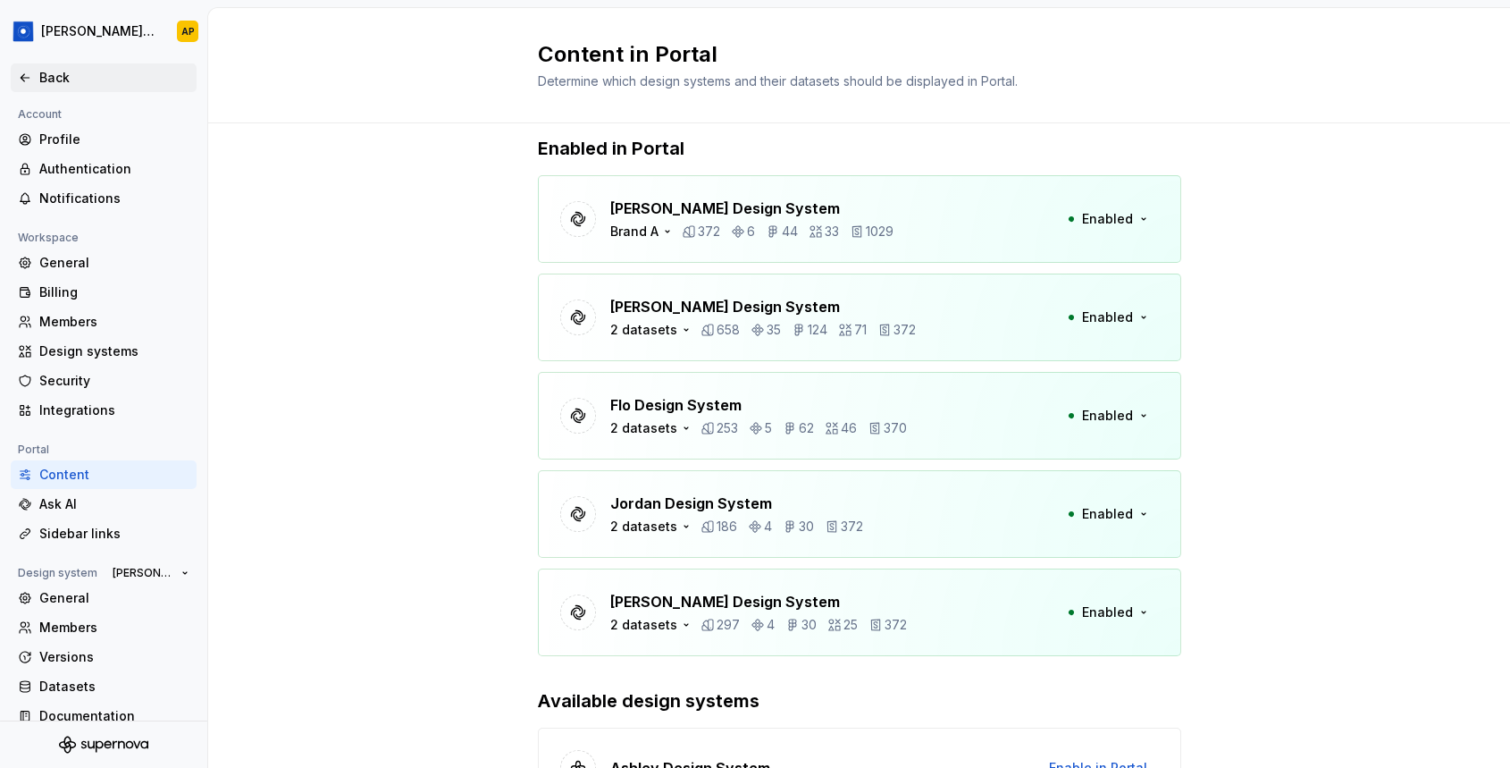
click at [51, 69] on div "Back" at bounding box center [114, 78] width 150 height 18
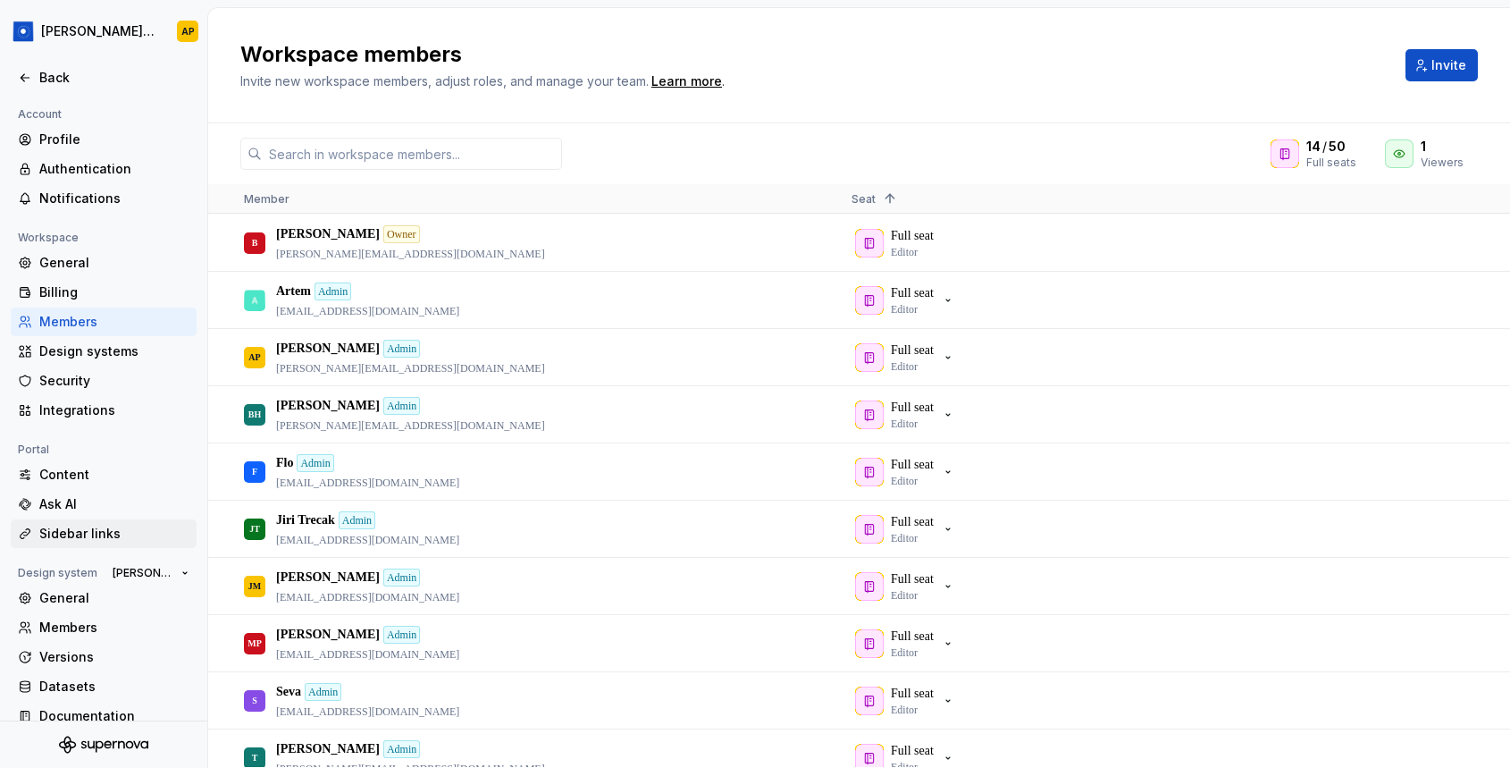
click at [110, 531] on div "Sidebar links" at bounding box center [114, 534] width 150 height 18
